Goal: Check status: Check status

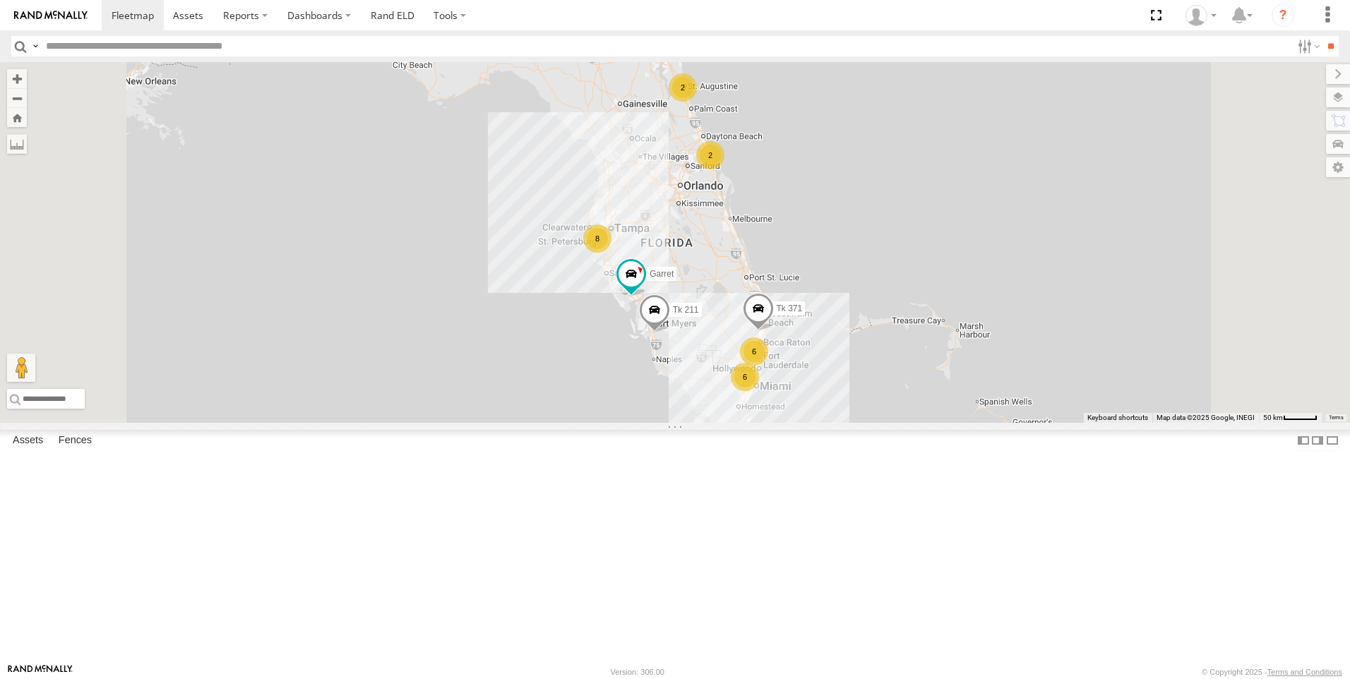
scroll to position [210, 0]
click at [0, 0] on div "All Assets" at bounding box center [0, 0] width 0 height 0
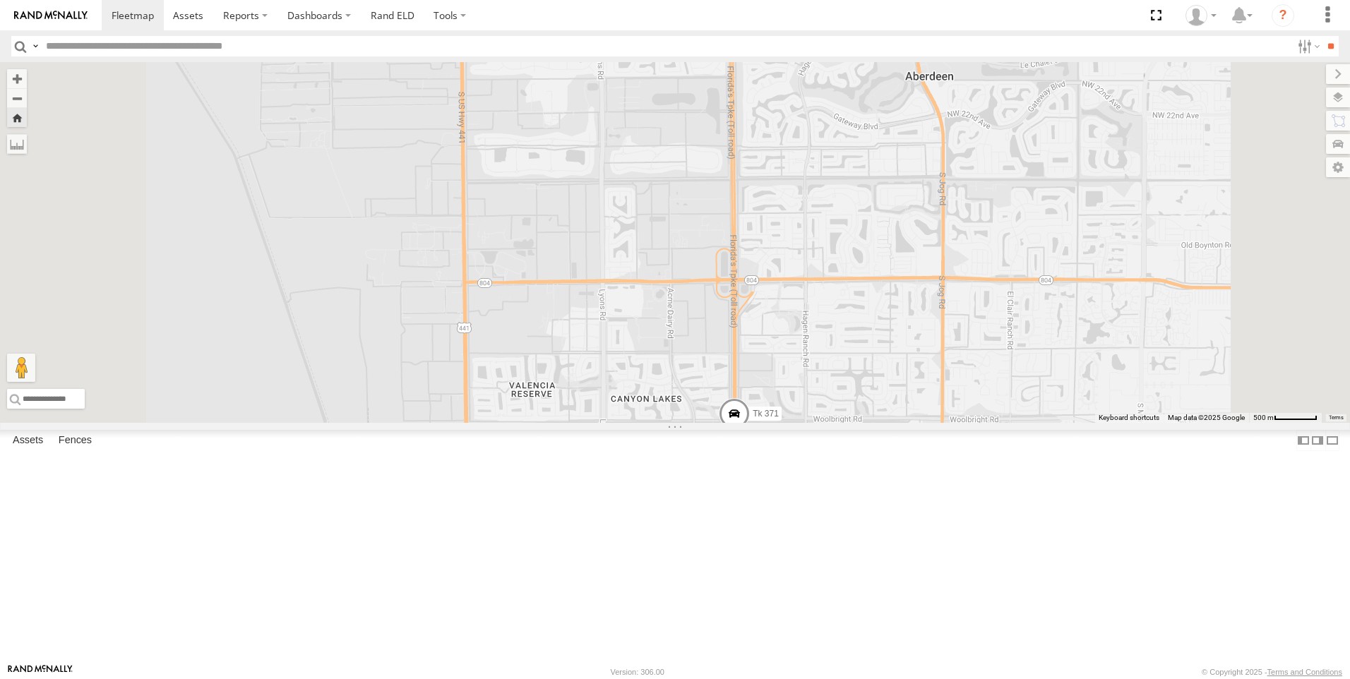
click at [0, 0] on div "Tk 211" at bounding box center [0, 0] width 0 height 0
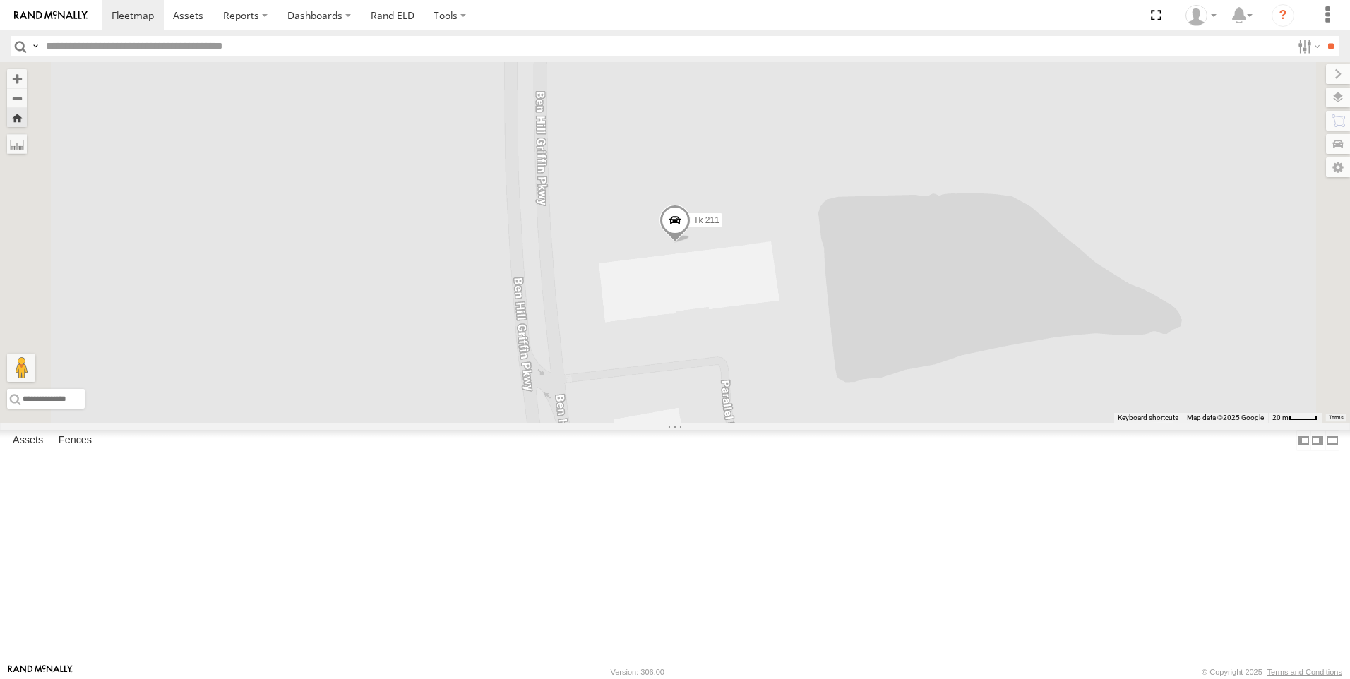
click at [690, 242] on span at bounding box center [674, 223] width 31 height 38
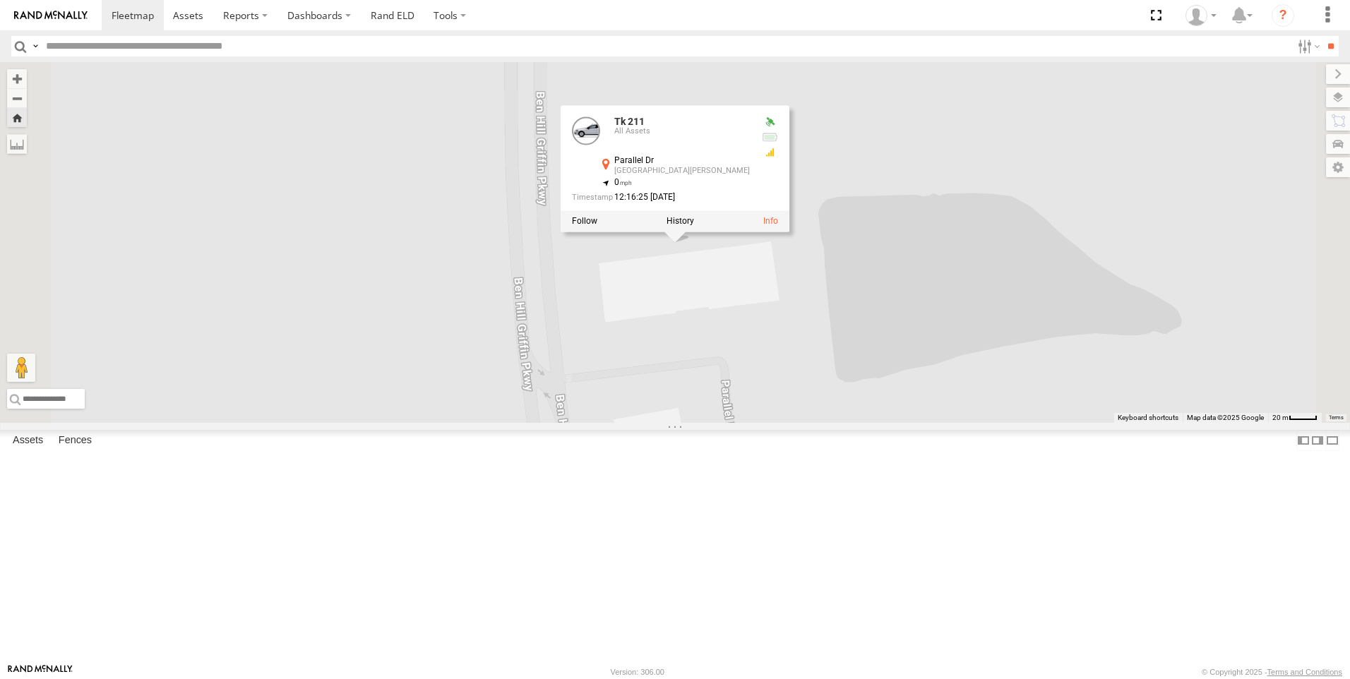
click at [787, 232] on div at bounding box center [674, 220] width 229 height 21
click at [694, 226] on label at bounding box center [680, 221] width 28 height 10
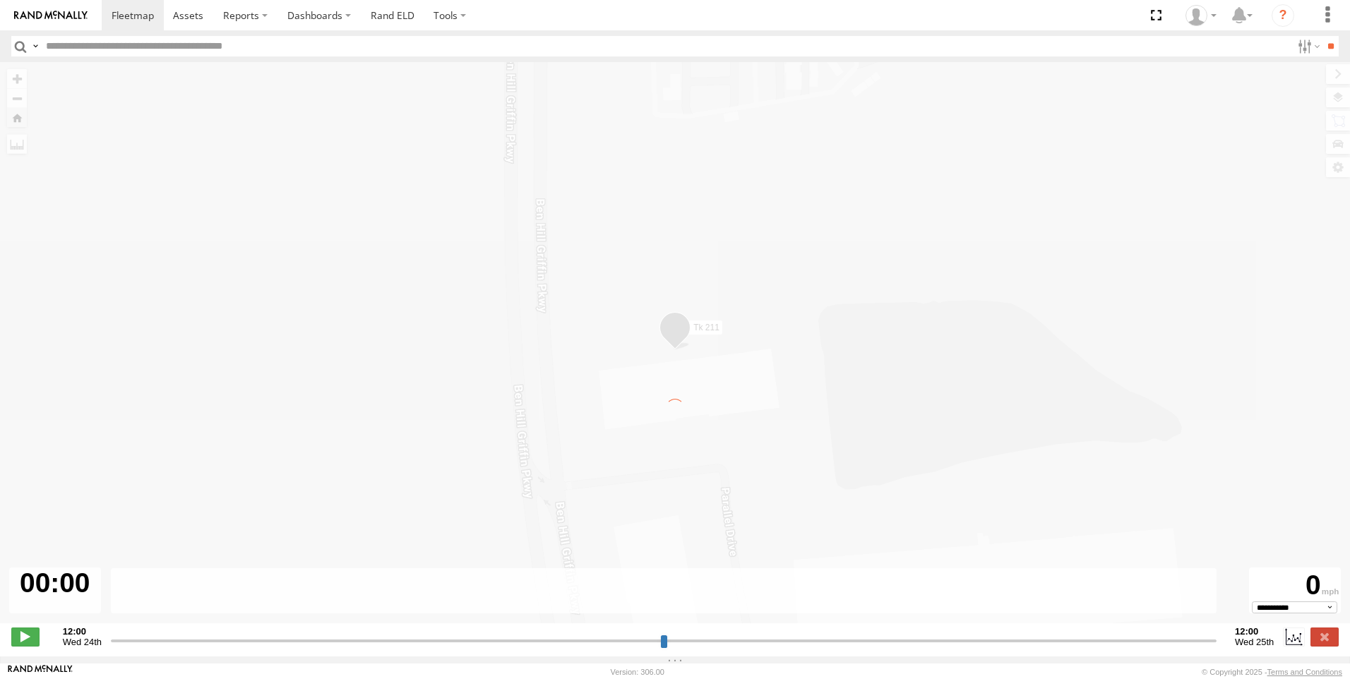
type input "**********"
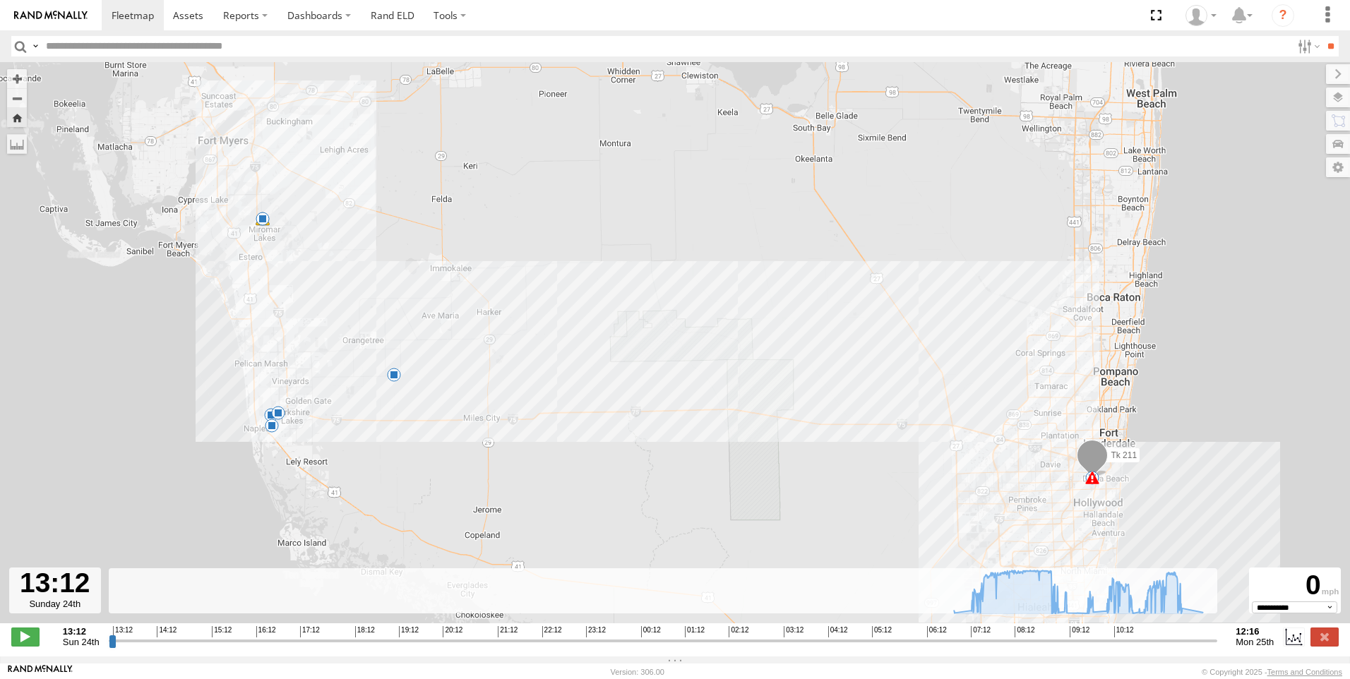
click at [274, 427] on span at bounding box center [272, 426] width 14 height 14
click at [345, 460] on div "Tk 211 06:00 Mon 06:46 Mon 06:53 Mon 09:09 Mon 09:21 Mon 09:54 Mon 10:43 Mon 11…" at bounding box center [675, 350] width 1350 height 576
click at [270, 419] on span at bounding box center [271, 415] width 14 height 14
click at [366, 481] on div "Tk 211 06:00 Mon 06:46 Mon 06:53 Mon 09:09 Mon 09:21 Mon 09:54 Mon 10:43 Mon 11…" at bounding box center [675, 350] width 1350 height 576
click at [280, 420] on span at bounding box center [278, 413] width 14 height 14
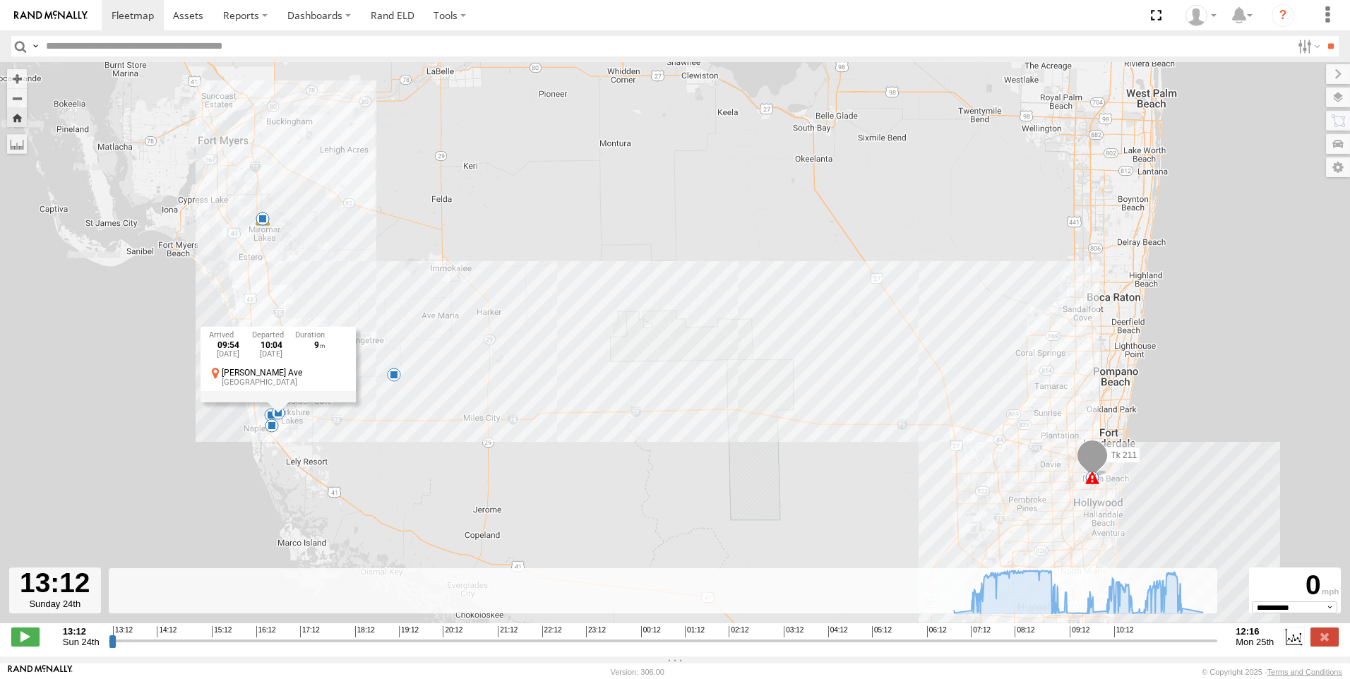
click at [393, 386] on div "Tk 211 06:00 Mon 06:46 Mon 06:53 Mon 09:09 Mon 09:21 Mon 09:54 Mon 10:43 Mon 11…" at bounding box center [675, 350] width 1350 height 576
click at [395, 379] on span at bounding box center [394, 375] width 14 height 14
click at [266, 222] on span at bounding box center [263, 219] width 14 height 14
